Goal: Unclear

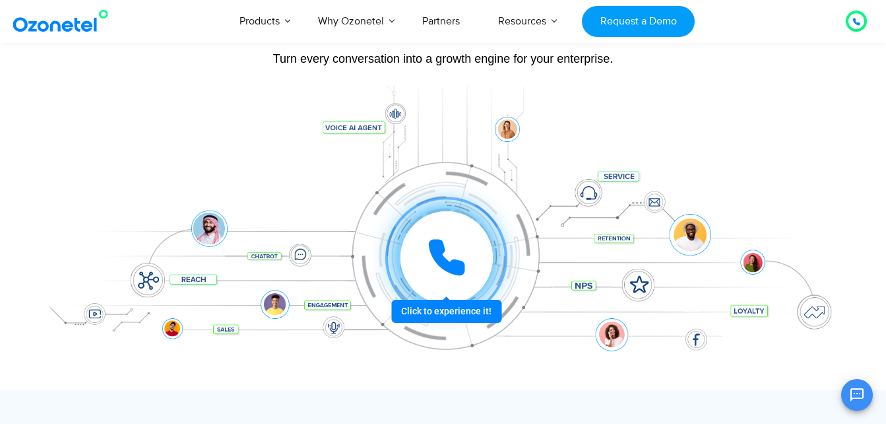
scroll to position [132, 0]
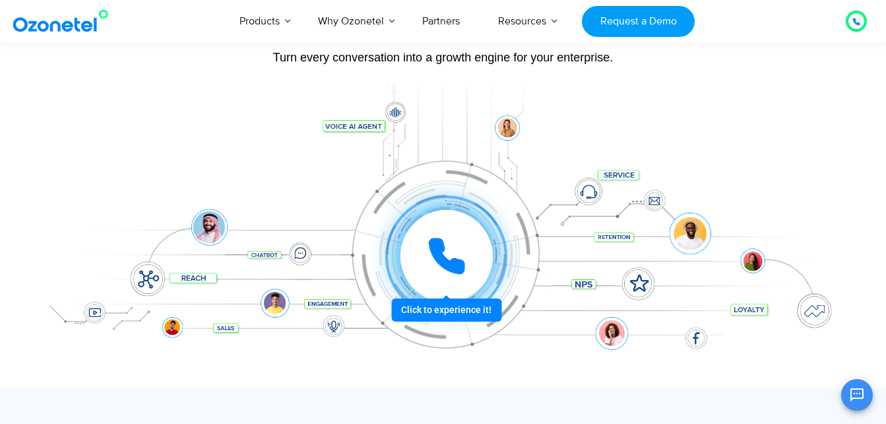
click at [447, 310] on div at bounding box center [446, 256] width 123 height 123
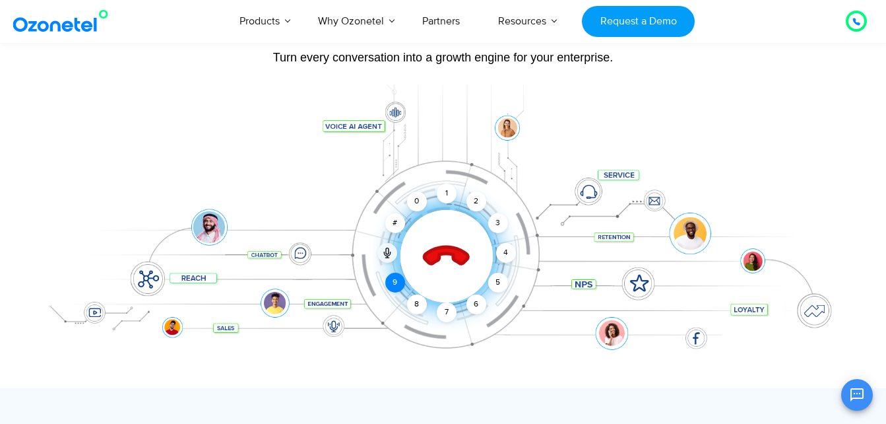
click at [395, 288] on div "9" at bounding box center [395, 283] width 20 height 20
click at [413, 309] on div "8" at bounding box center [417, 304] width 20 height 20
click at [451, 311] on div "7" at bounding box center [447, 312] width 20 height 20
click at [423, 199] on div "0" at bounding box center [417, 201] width 20 height 20
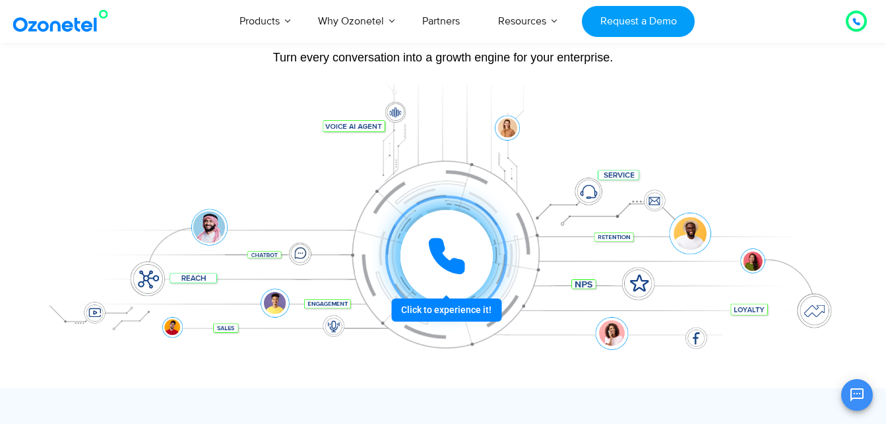
click at [483, 257] on div at bounding box center [447, 256] width 92 height 92
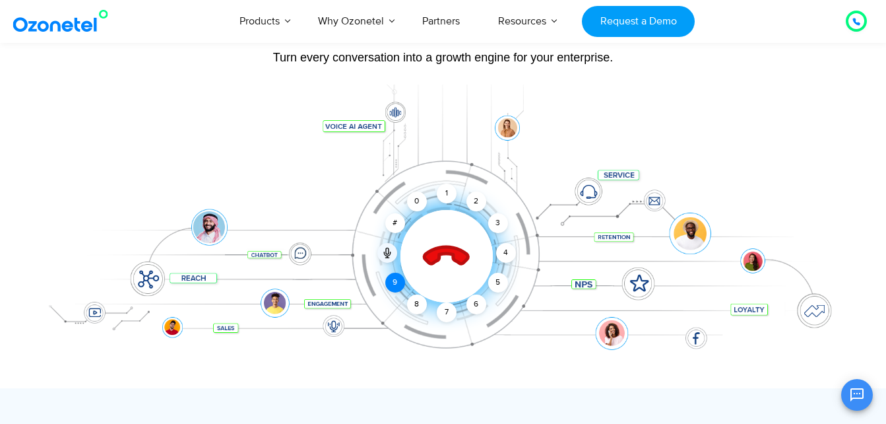
click at [397, 284] on div "9" at bounding box center [395, 283] width 20 height 20
click at [414, 304] on div "8" at bounding box center [417, 304] width 20 height 20
click at [445, 316] on div "7" at bounding box center [447, 312] width 20 height 20
click at [417, 199] on div "0" at bounding box center [417, 201] width 20 height 20
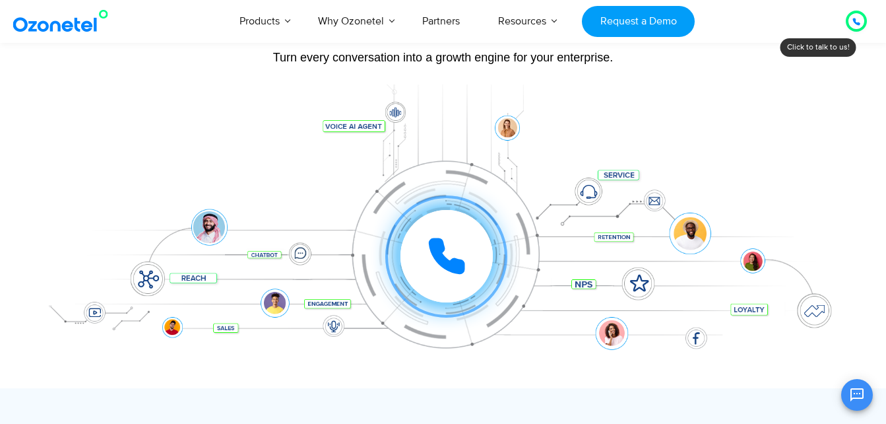
click at [861, 25] on div at bounding box center [857, 21] width 16 height 16
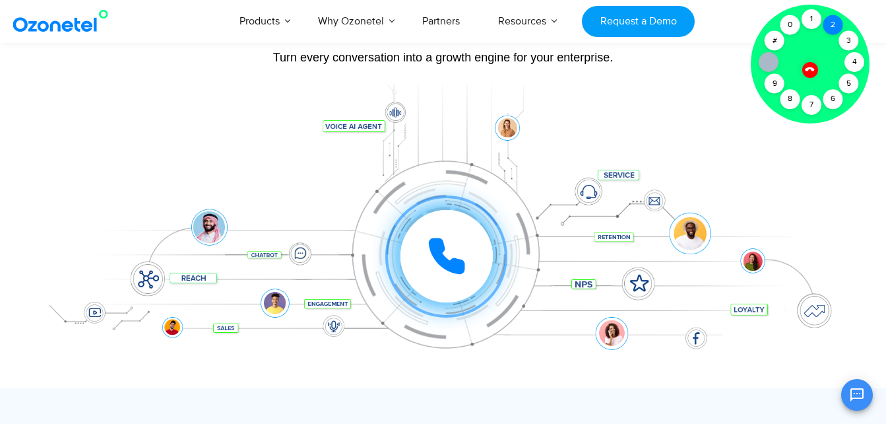
click at [831, 21] on div "2" at bounding box center [834, 25] width 20 height 20
click at [810, 15] on div "1" at bounding box center [812, 19] width 20 height 20
click at [594, 133] on div "Click to experience it! Call ended 1 2 3 4 5 6 7 8 9 # 0" at bounding box center [443, 229] width 825 height 224
click at [812, 69] on icon at bounding box center [809, 69] width 9 height 9
